Goal: Task Accomplishment & Management: Use online tool/utility

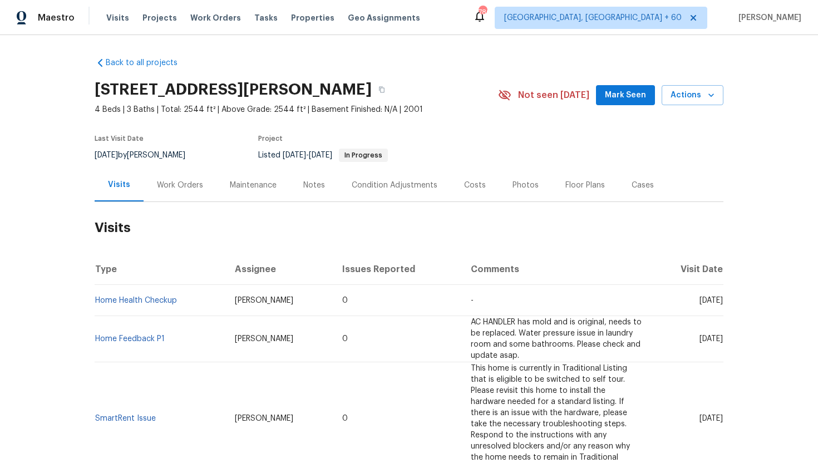
click at [190, 191] on div "Work Orders" at bounding box center [179, 185] width 73 height 33
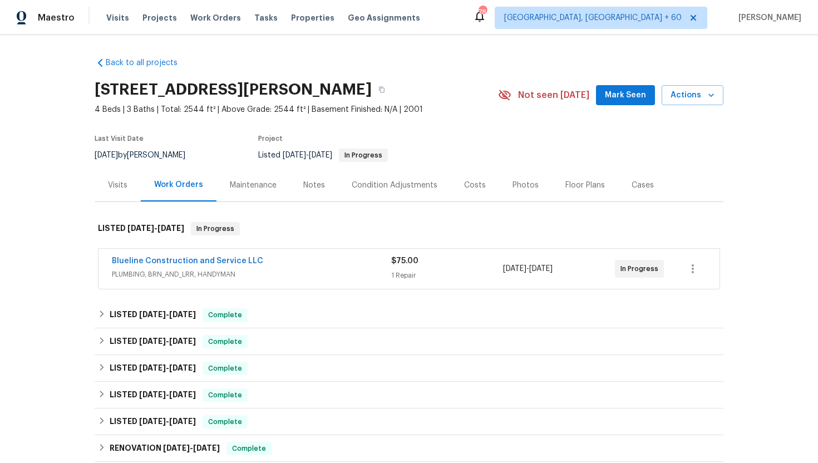
click at [241, 270] on span "PLUMBING, BRN_AND_LRR, HANDYMAN" at bounding box center [251, 274] width 279 height 11
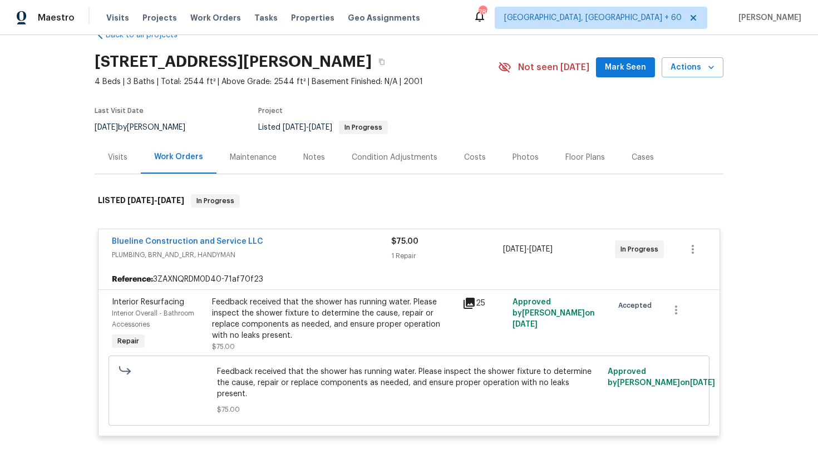
scroll to position [40, 0]
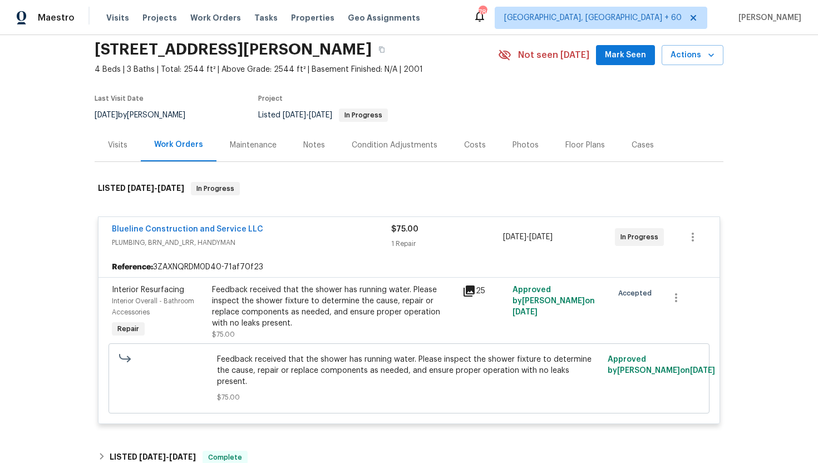
click at [120, 145] on div "Visits" at bounding box center [117, 145] width 19 height 11
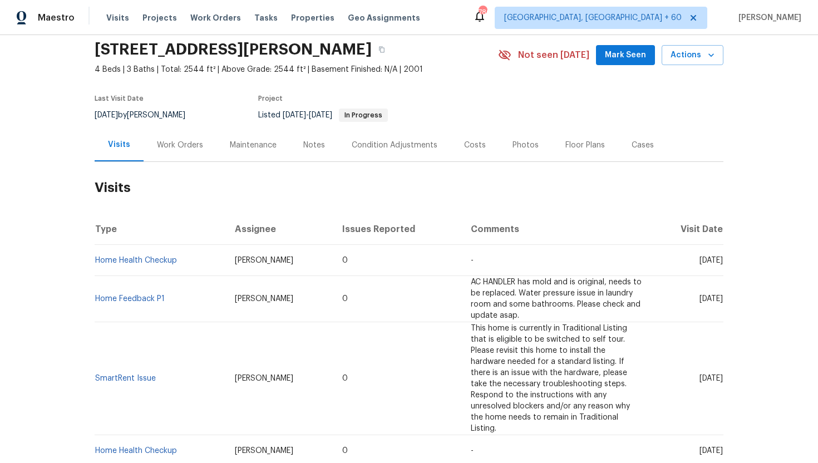
drag, startPoint x: 675, startPoint y: 259, endPoint x: 721, endPoint y: 264, distance: 47.0
click at [721, 264] on td "[DATE]" at bounding box center [686, 260] width 73 height 31
copy span "[DATE]"
click at [181, 168] on h2 "Visits" at bounding box center [409, 188] width 628 height 52
click at [174, 144] on div "Work Orders" at bounding box center [180, 145] width 46 height 11
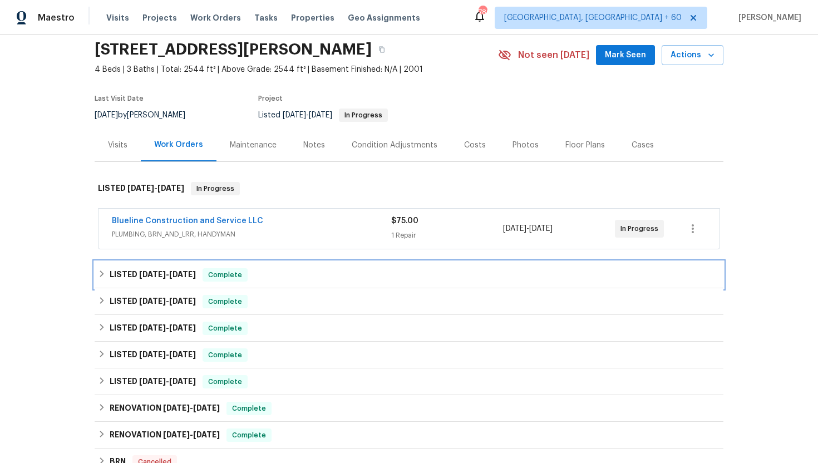
click at [234, 268] on div "Complete" at bounding box center [224, 274] width 45 height 13
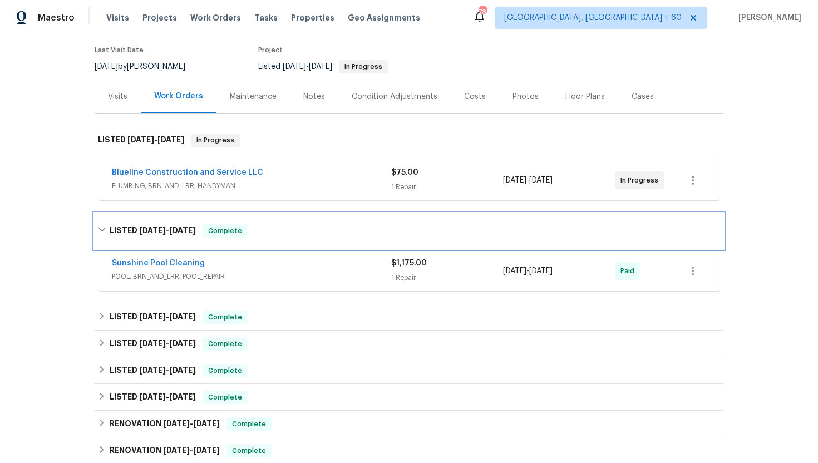
scroll to position [125, 0]
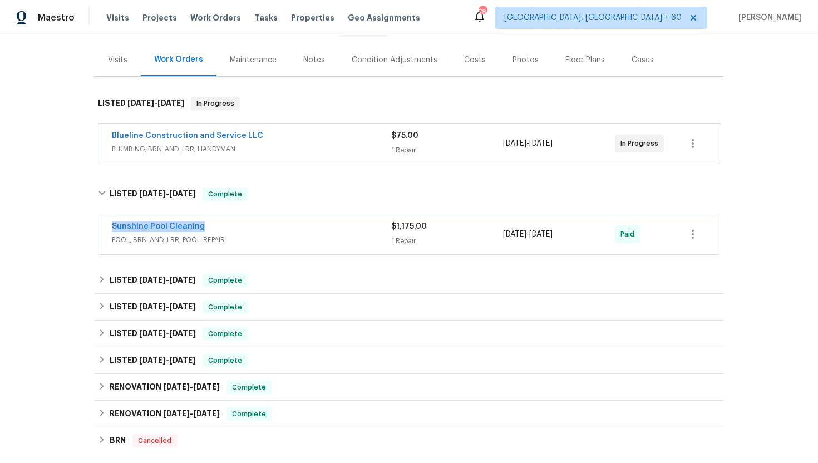
drag, startPoint x: 215, startPoint y: 227, endPoint x: 101, endPoint y: 216, distance: 115.1
click at [101, 216] on div "Sunshine Pool Cleaning POOL, BRN_AND_LRR, POOL_REPAIR $1,175.00 1 Repair [DATE]…" at bounding box center [408, 234] width 621 height 40
copy link "Sunshine Pool Cleaning"
drag, startPoint x: 588, startPoint y: 236, endPoint x: 494, endPoint y: 236, distance: 93.4
click at [494, 236] on div "Sunshine Pool Cleaning POOL, BRN_AND_LRR, POOL_REPAIR $1,175.00 1 Repair [DATE]…" at bounding box center [395, 234] width 567 height 27
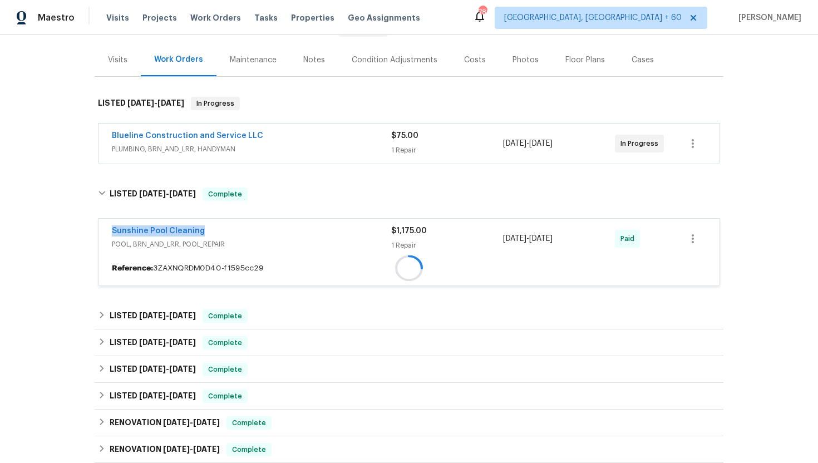
copy div "[DATE] - [DATE]"
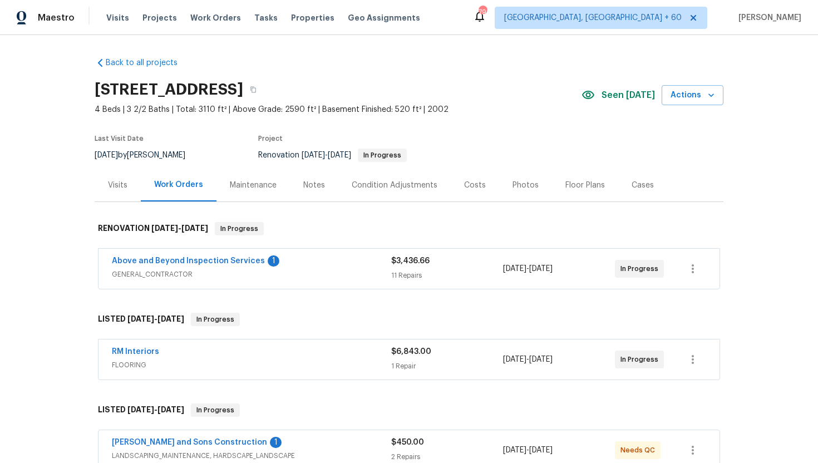
click at [267, 269] on span "GENERAL_CONTRACTOR" at bounding box center [251, 274] width 279 height 11
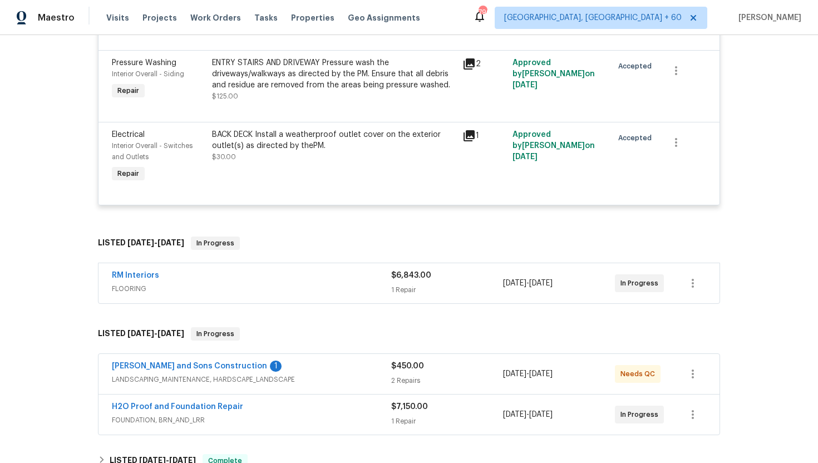
scroll to position [1272, 0]
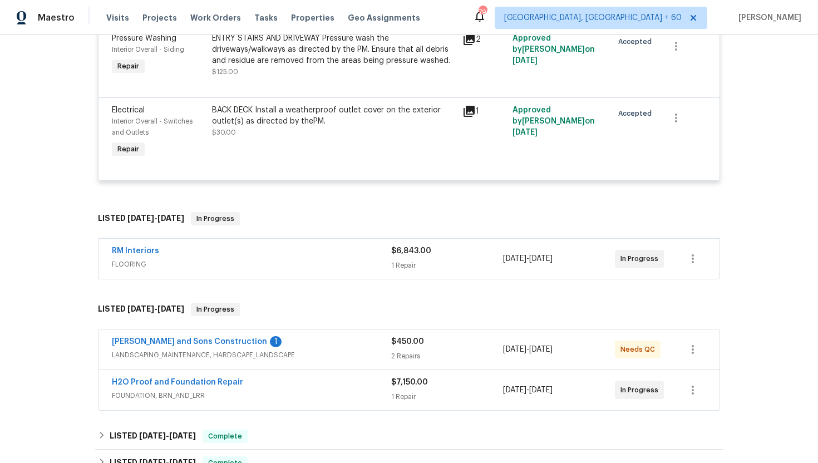
click at [275, 270] on span "FLOORING" at bounding box center [251, 264] width 279 height 11
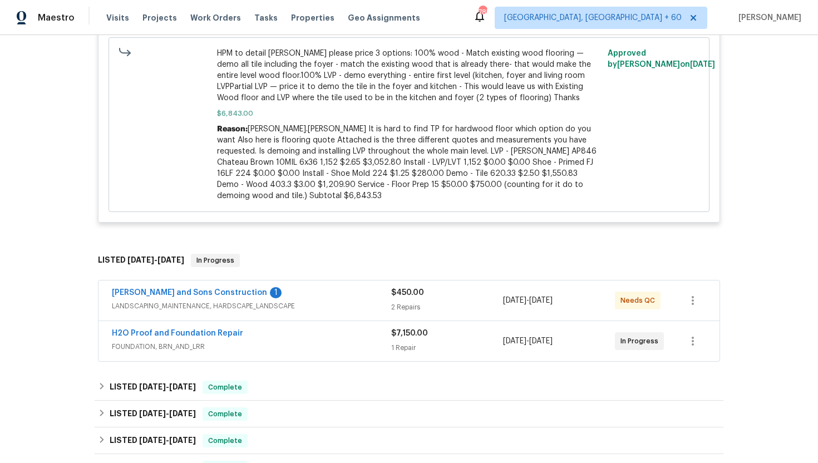
scroll to position [1653, 0]
click at [245, 340] on span "FOUNDATION, BRN_AND_LRR" at bounding box center [251, 345] width 279 height 11
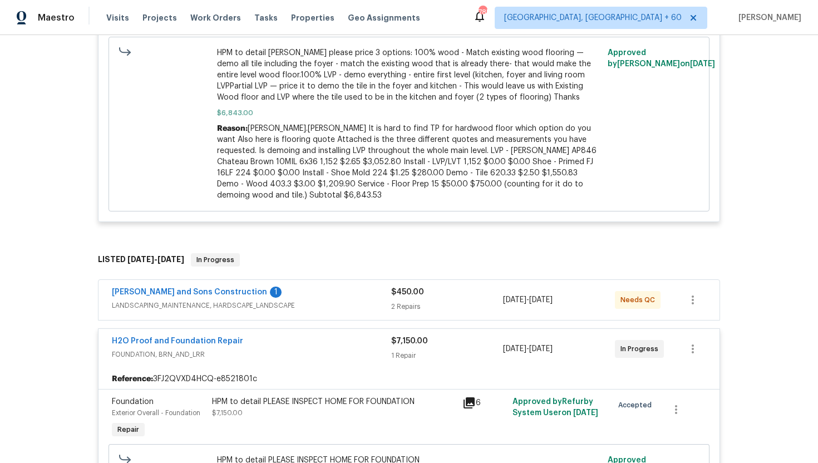
click at [300, 300] on span "LANDSCAPING_MAINTENANCE, HARDSCAPE_LANDSCAPE" at bounding box center [251, 305] width 279 height 11
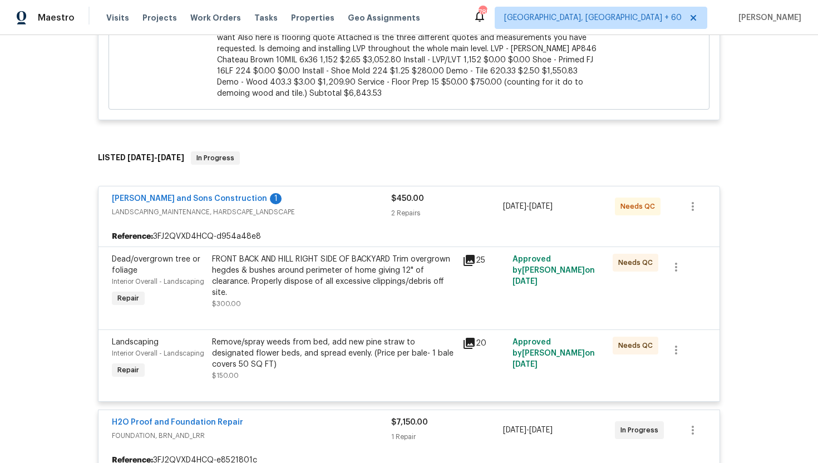
scroll to position [1769, 0]
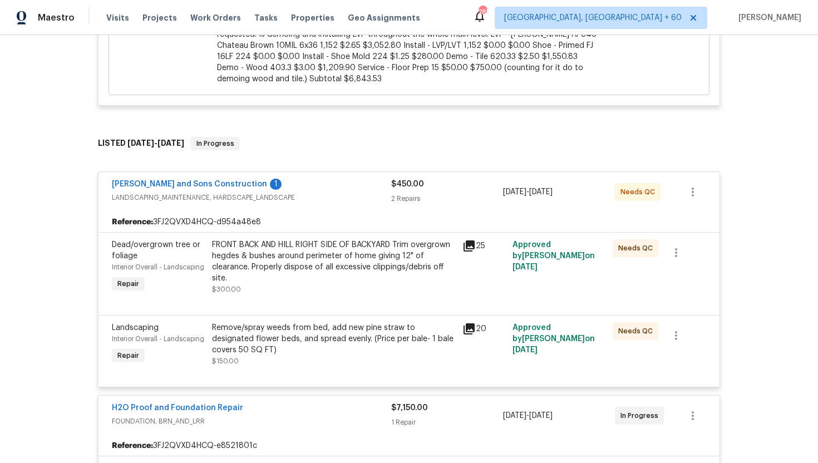
click at [474, 240] on icon at bounding box center [468, 245] width 11 height 11
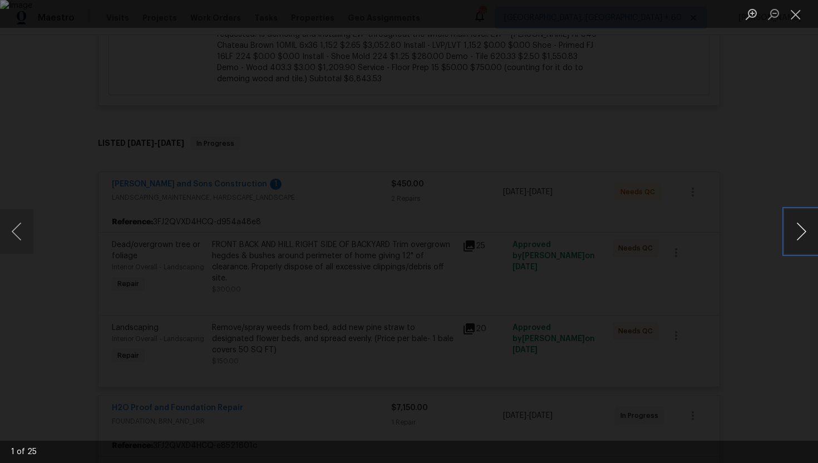
click at [802, 235] on button "Next image" at bounding box center [800, 231] width 33 height 44
click at [794, 237] on button "Next image" at bounding box center [800, 231] width 33 height 44
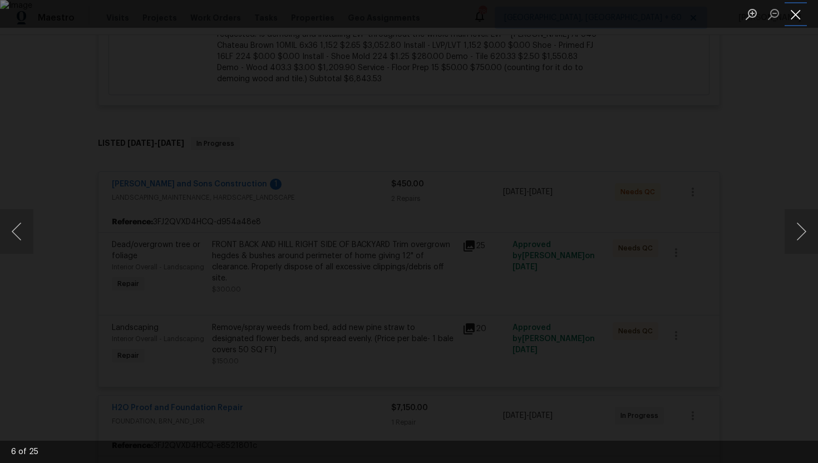
click at [794, 13] on button "Close lightbox" at bounding box center [795, 13] width 22 height 19
